Goal: Information Seeking & Learning: Learn about a topic

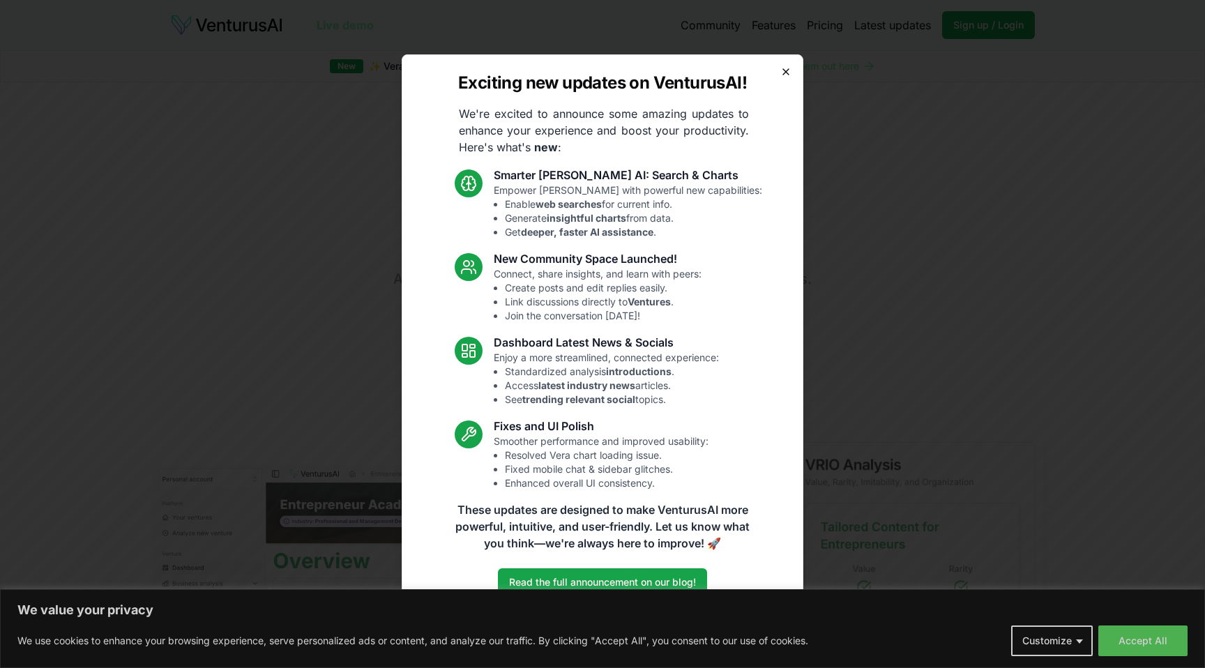
click at [785, 73] on icon "button" at bounding box center [786, 72] width 6 height 6
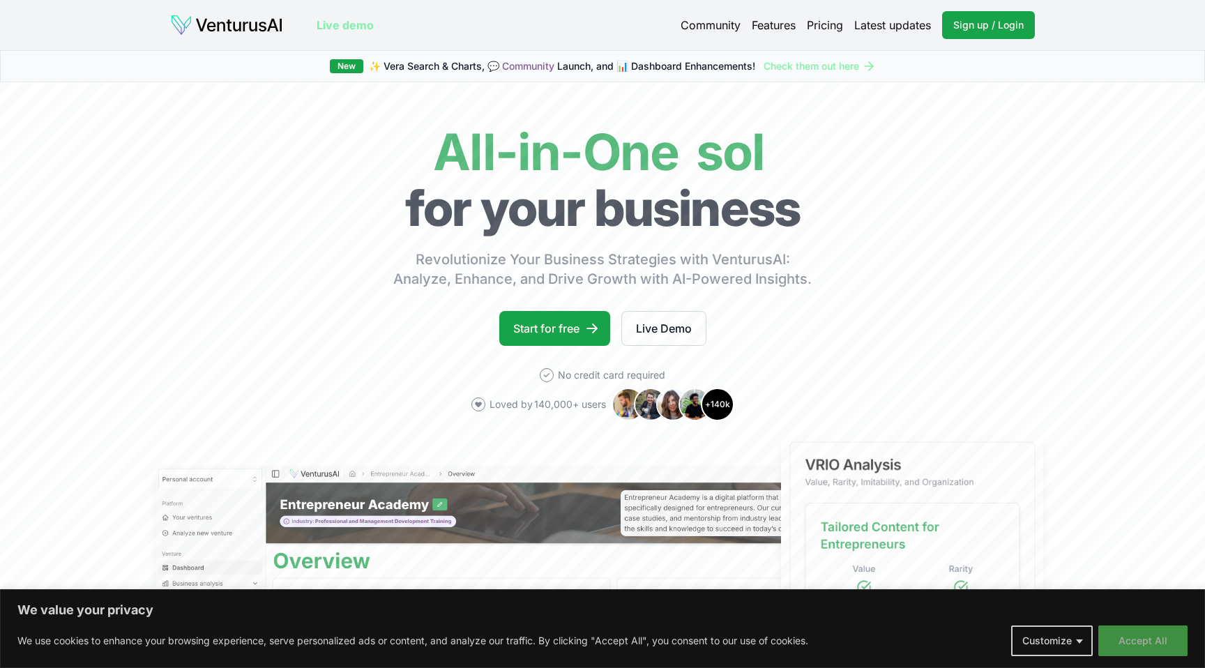
click at [1139, 635] on button "Accept All" at bounding box center [1143, 641] width 89 height 31
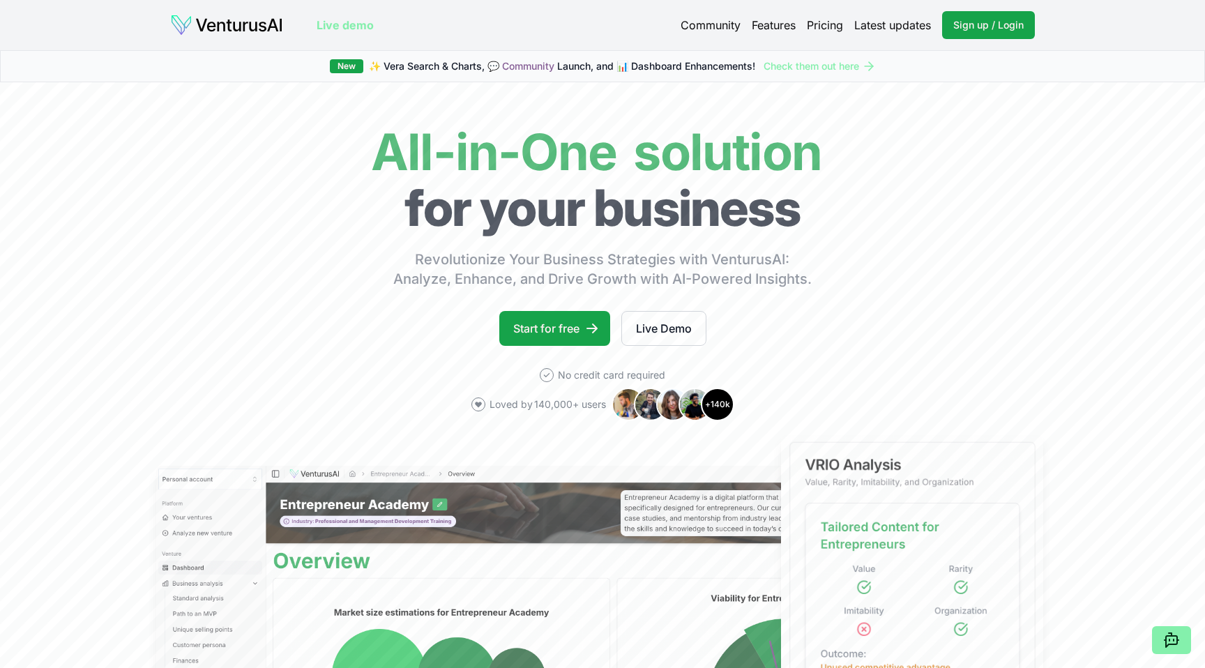
click at [820, 27] on link "Pricing" at bounding box center [825, 25] width 36 height 17
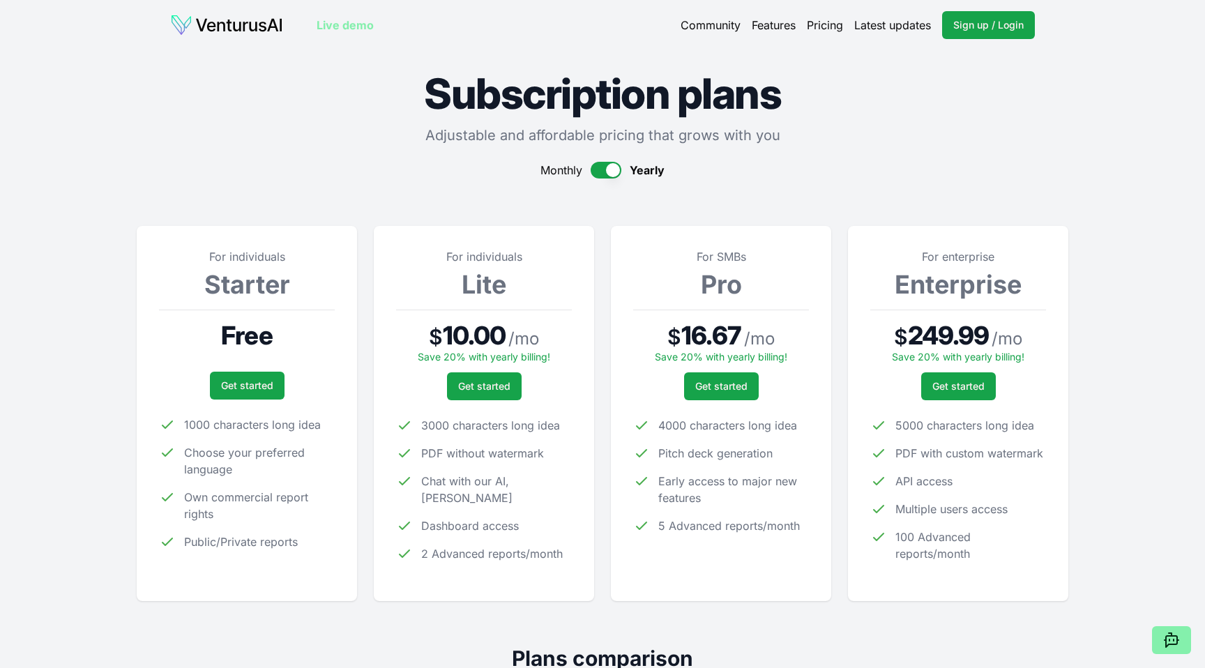
click at [609, 271] on section "For individuals Starter Free Get started 1000 characters long idea Choose your …" at bounding box center [603, 401] width 932 height 400
click at [707, 32] on link "Community" at bounding box center [711, 25] width 60 height 17
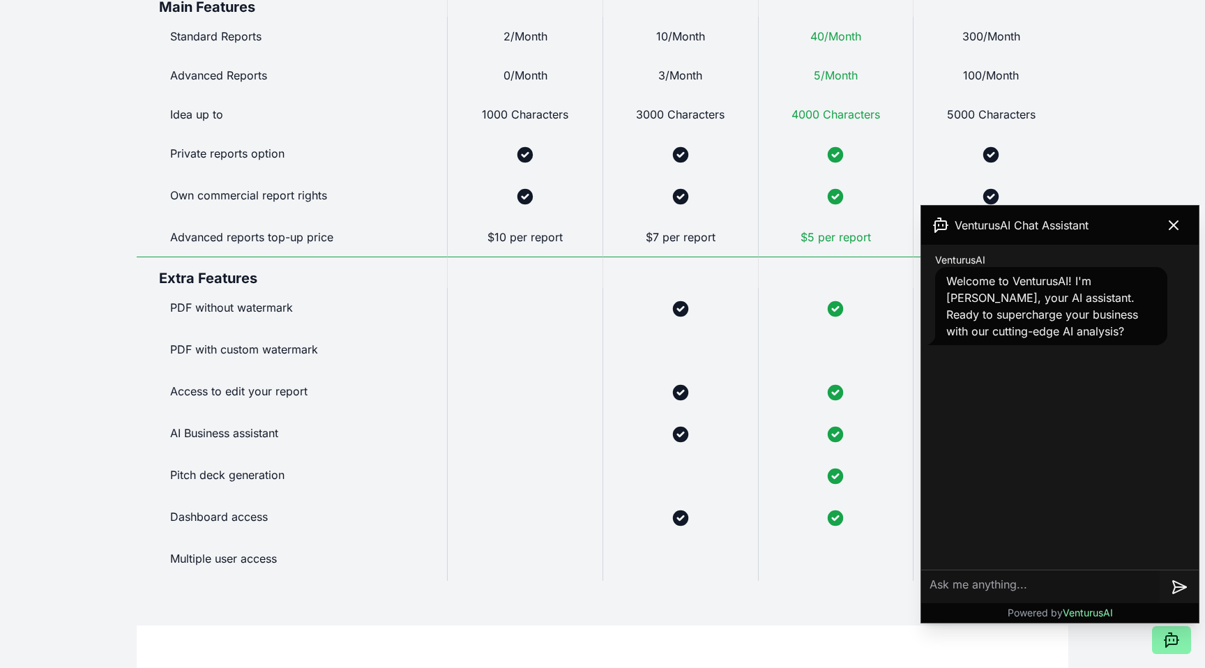
scroll to position [963, 0]
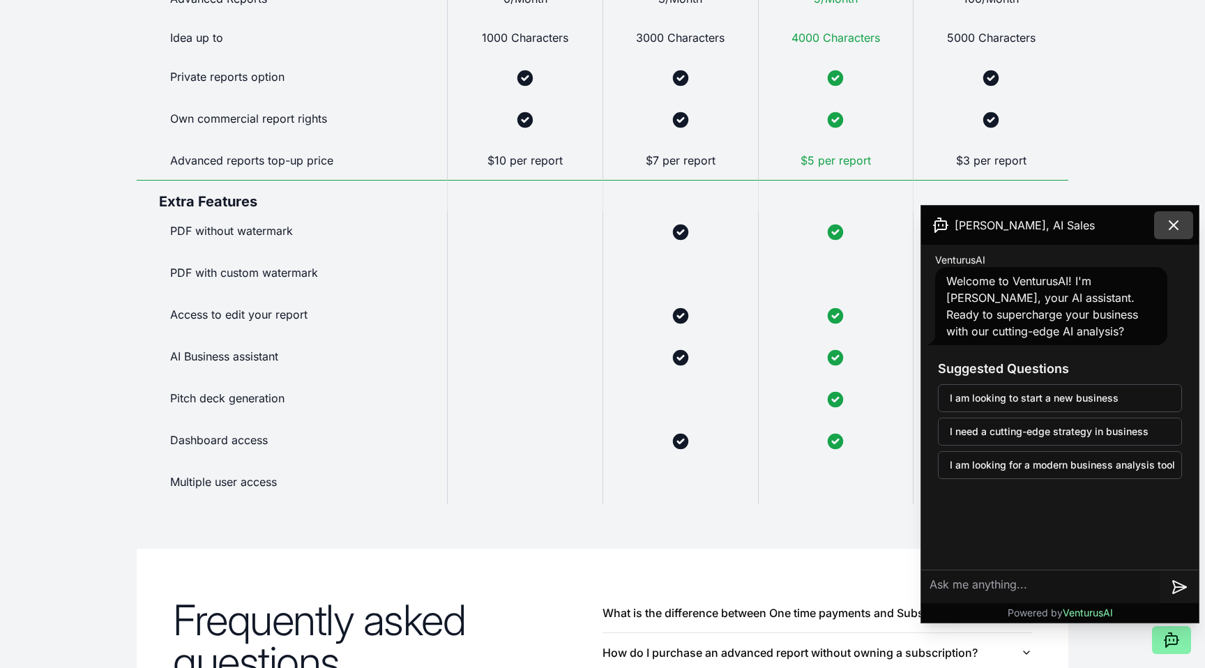
click at [1163, 218] on button at bounding box center [1173, 225] width 39 height 28
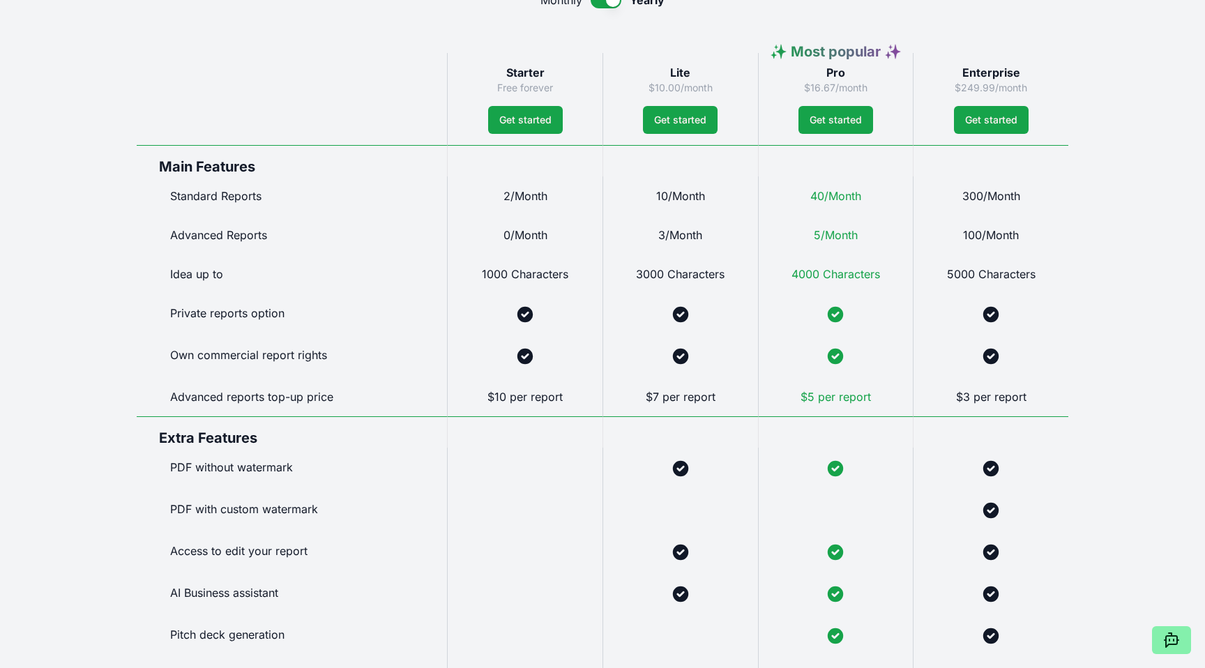
scroll to position [726, 0]
